Goal: Task Accomplishment & Management: Manage account settings

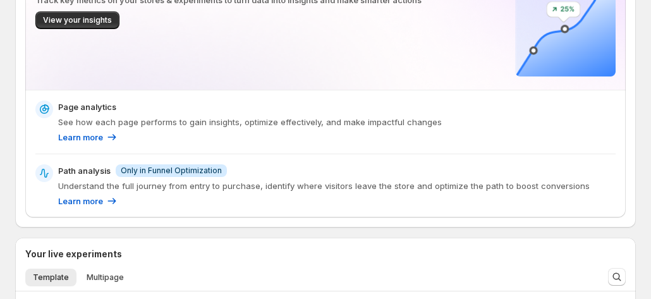
scroll to position [940, 0]
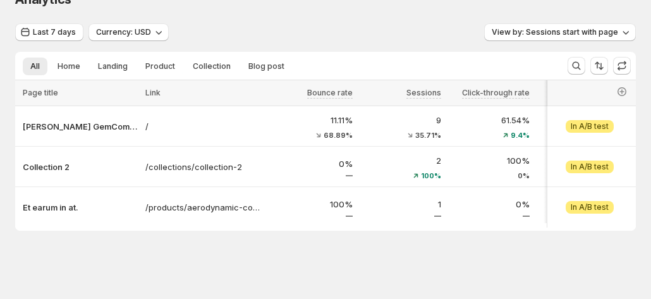
scroll to position [29, 0]
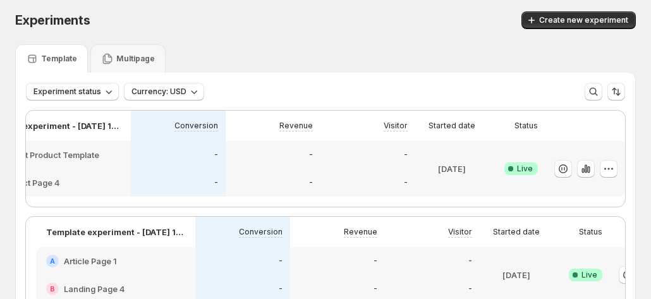
scroll to position [0, 70]
click at [604, 166] on icon "button" at bounding box center [602, 168] width 13 height 13
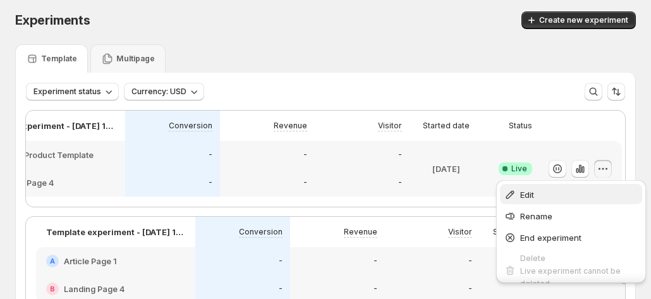
click at [557, 189] on span "Edit" at bounding box center [579, 194] width 118 height 13
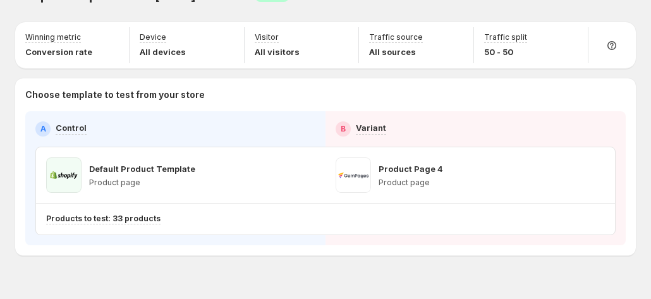
scroll to position [52, 0]
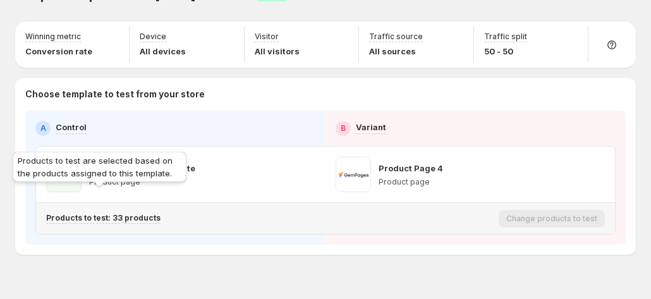
click at [143, 213] on p "Products to test: 33 products" at bounding box center [103, 218] width 114 height 10
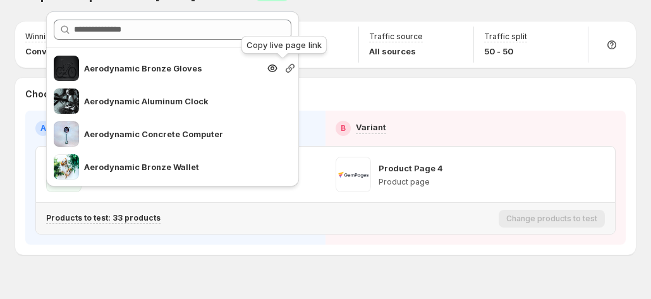
click at [286, 66] on icon "button" at bounding box center [290, 68] width 13 height 13
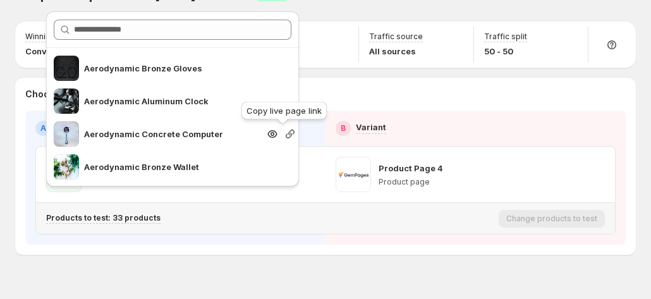
click at [286, 134] on icon "button" at bounding box center [290, 134] width 13 height 13
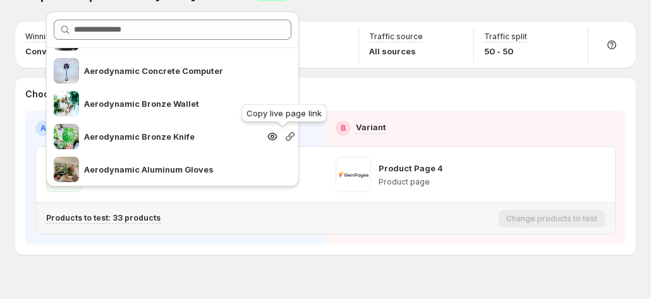
click at [284, 138] on icon "button" at bounding box center [290, 136] width 13 height 13
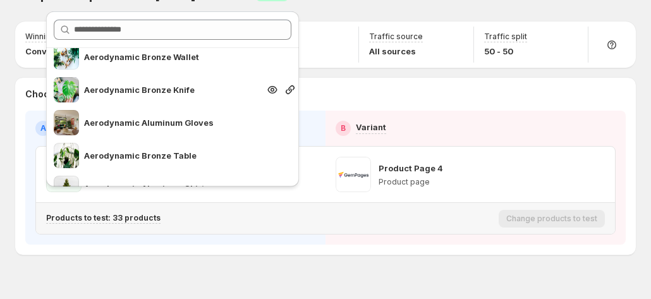
scroll to position [126, 0]
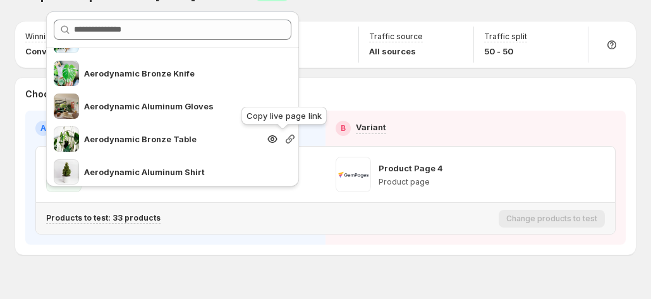
click at [284, 140] on icon "button" at bounding box center [290, 139] width 13 height 13
